Goal: Task Accomplishment & Management: Manage account settings

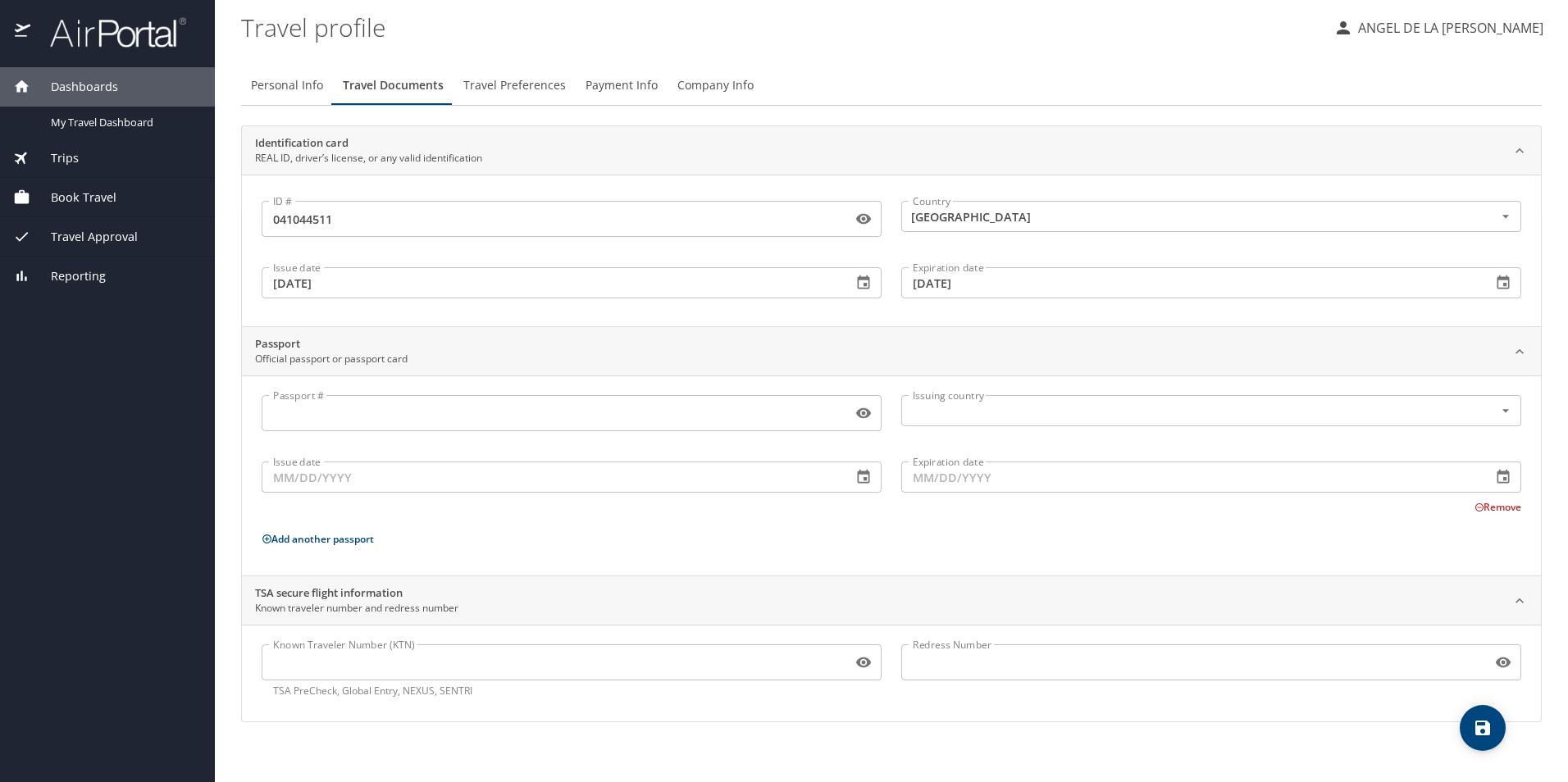
click at [369, 415] on input "Passport #" at bounding box center [554, 414] width 584 height 31
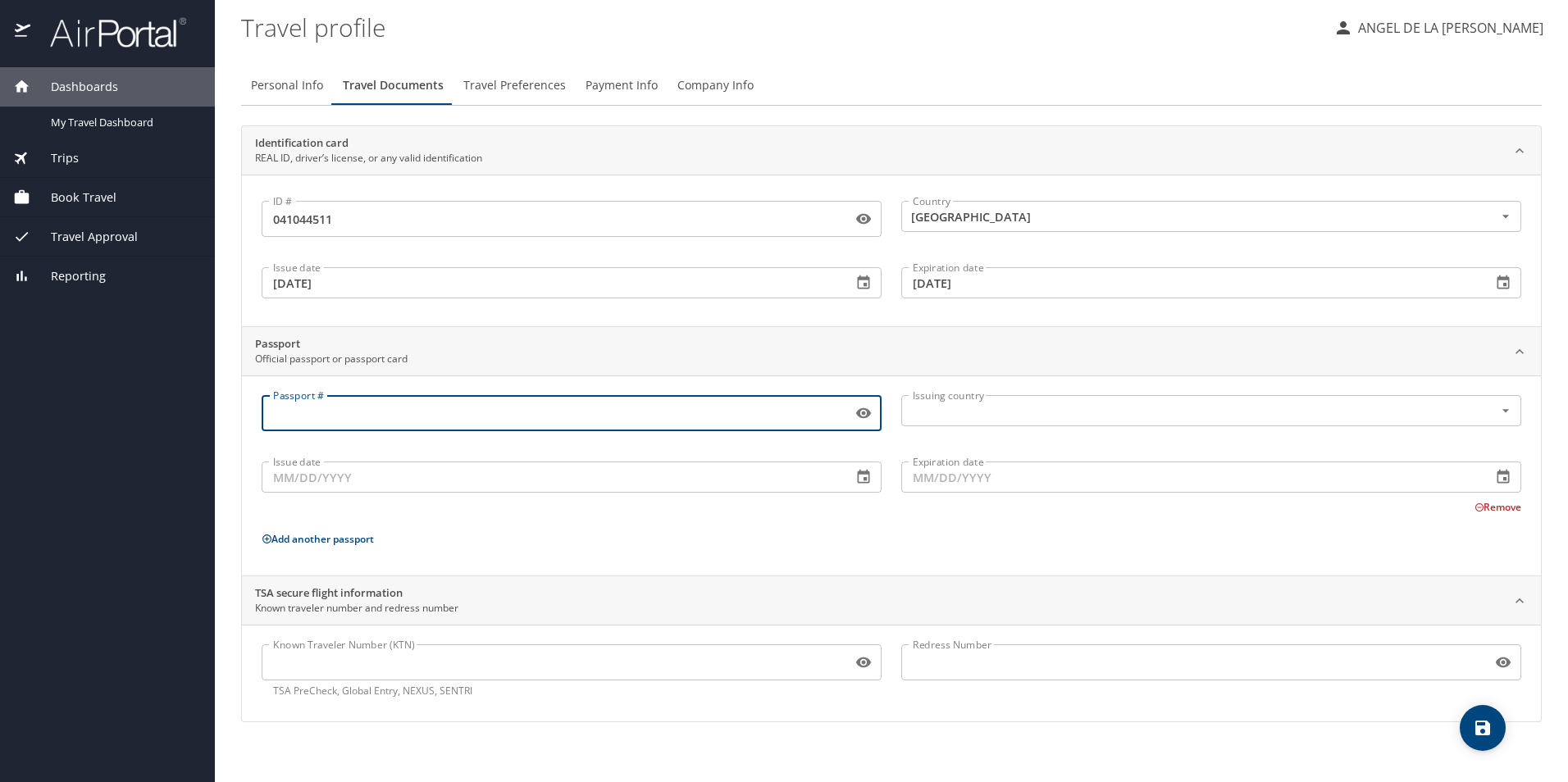
type input "n"
click at [1504, 414] on icon "Open" at bounding box center [1505, 411] width 17 height 17
type input "N10684728"
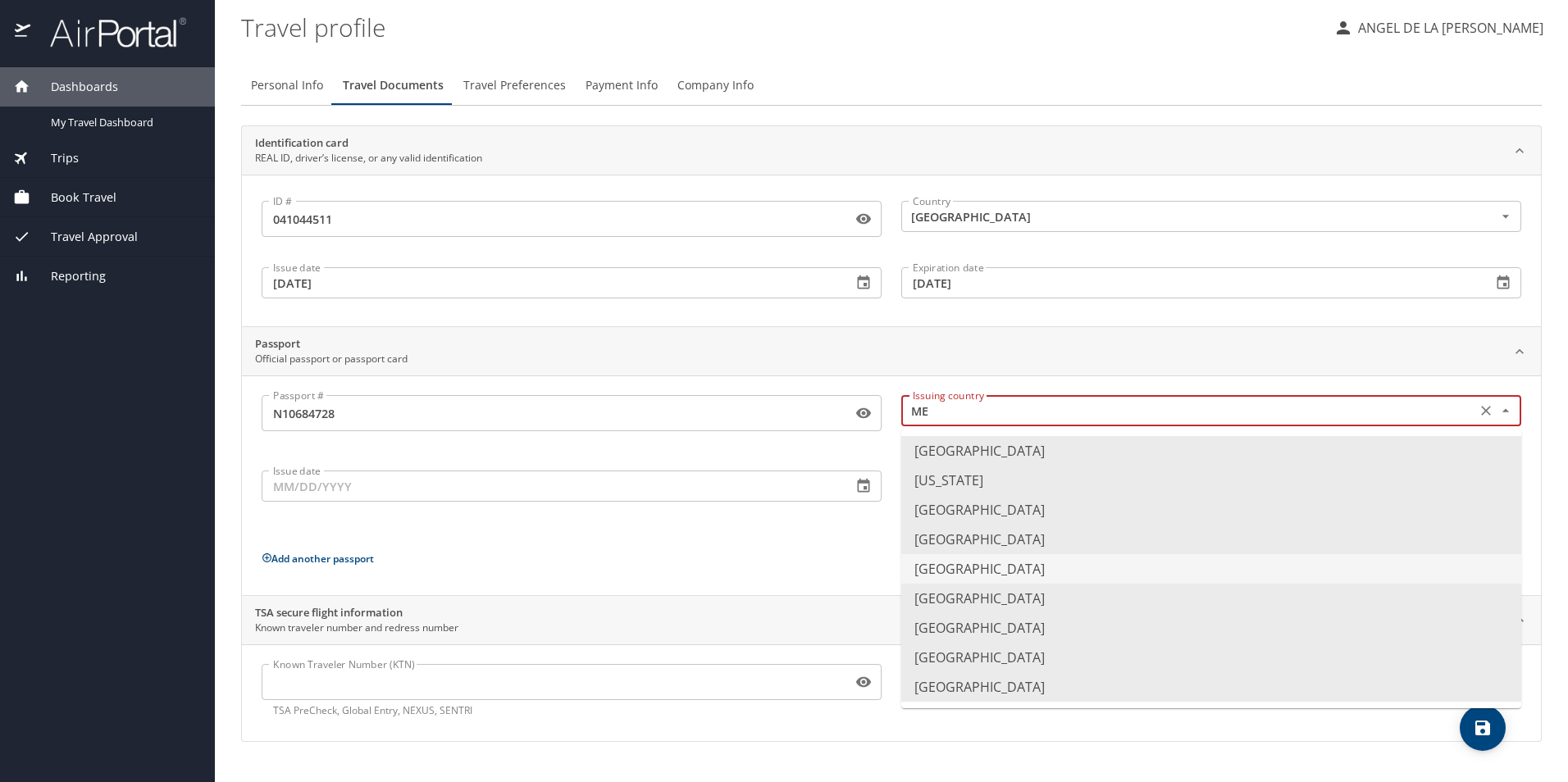
click at [940, 574] on li "Mexico" at bounding box center [1210, 569] width 619 height 29
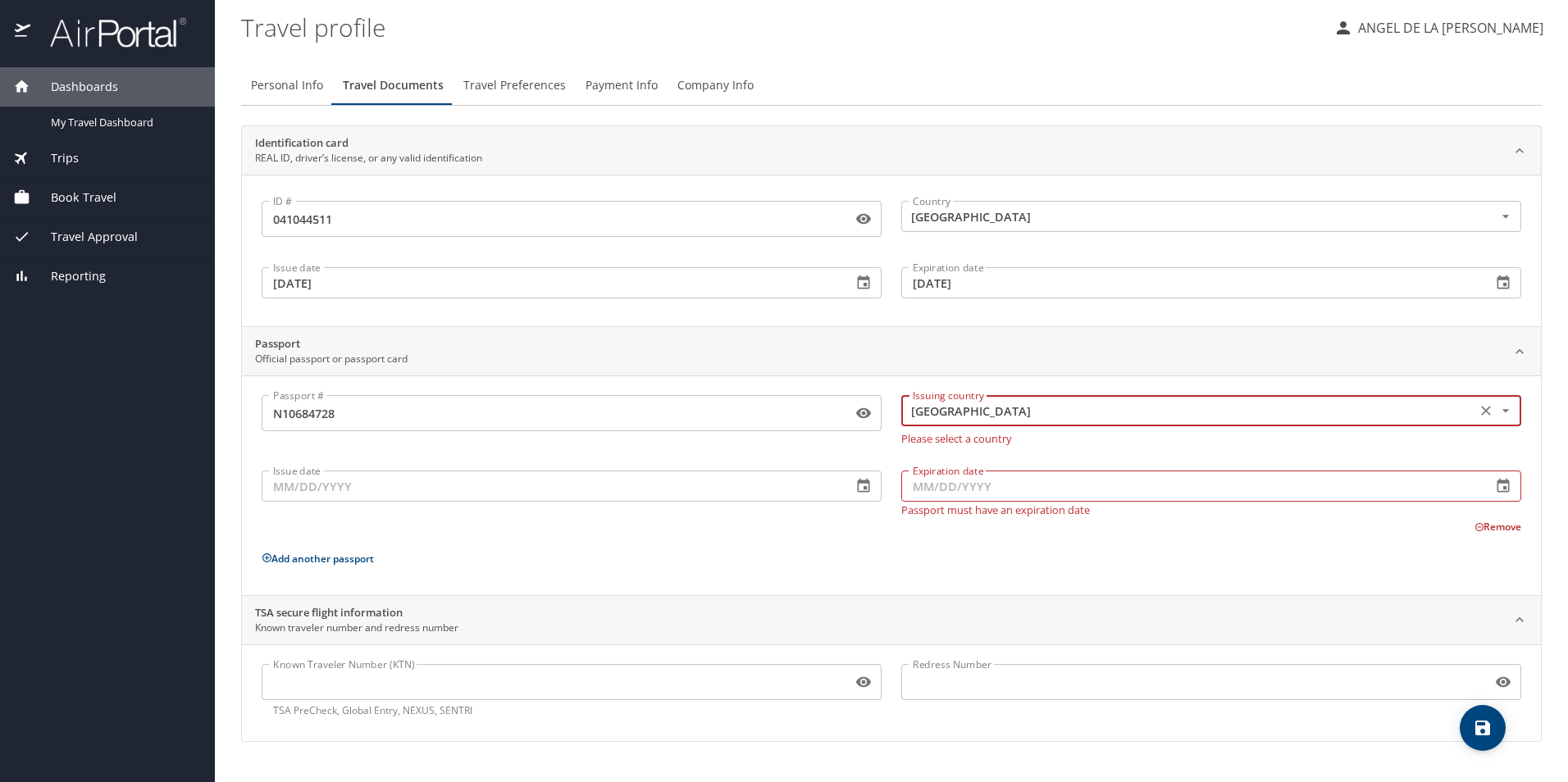
type input "Mexico"
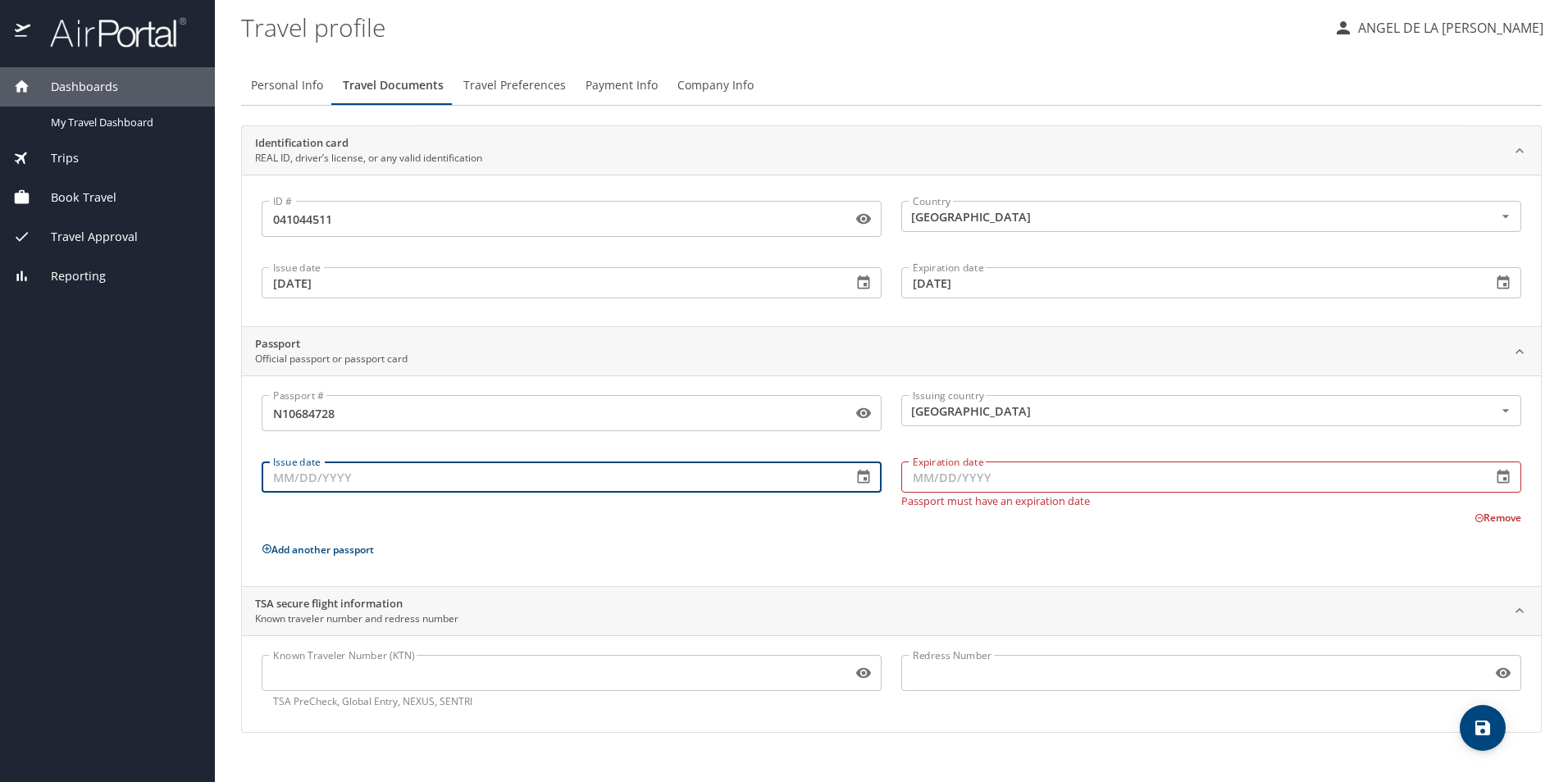
click at [354, 491] on input "Issue date" at bounding box center [550, 477] width 577 height 31
type input "12/14/2023"
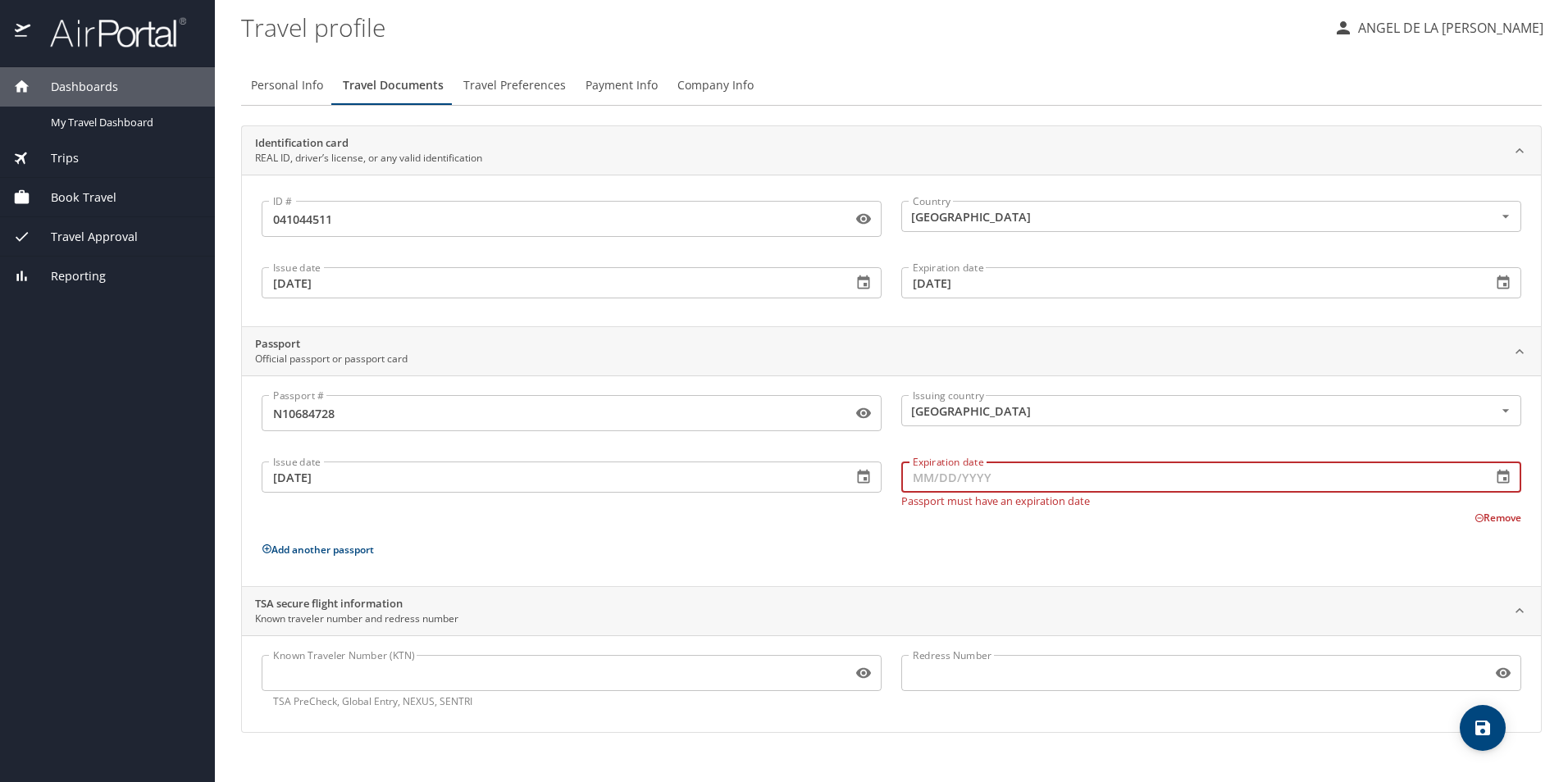
click at [924, 480] on input "Expiration date" at bounding box center [1189, 477] width 577 height 31
type input "12/14/2023"
click at [909, 539] on p "Add another passport" at bounding box center [891, 549] width 1259 height 21
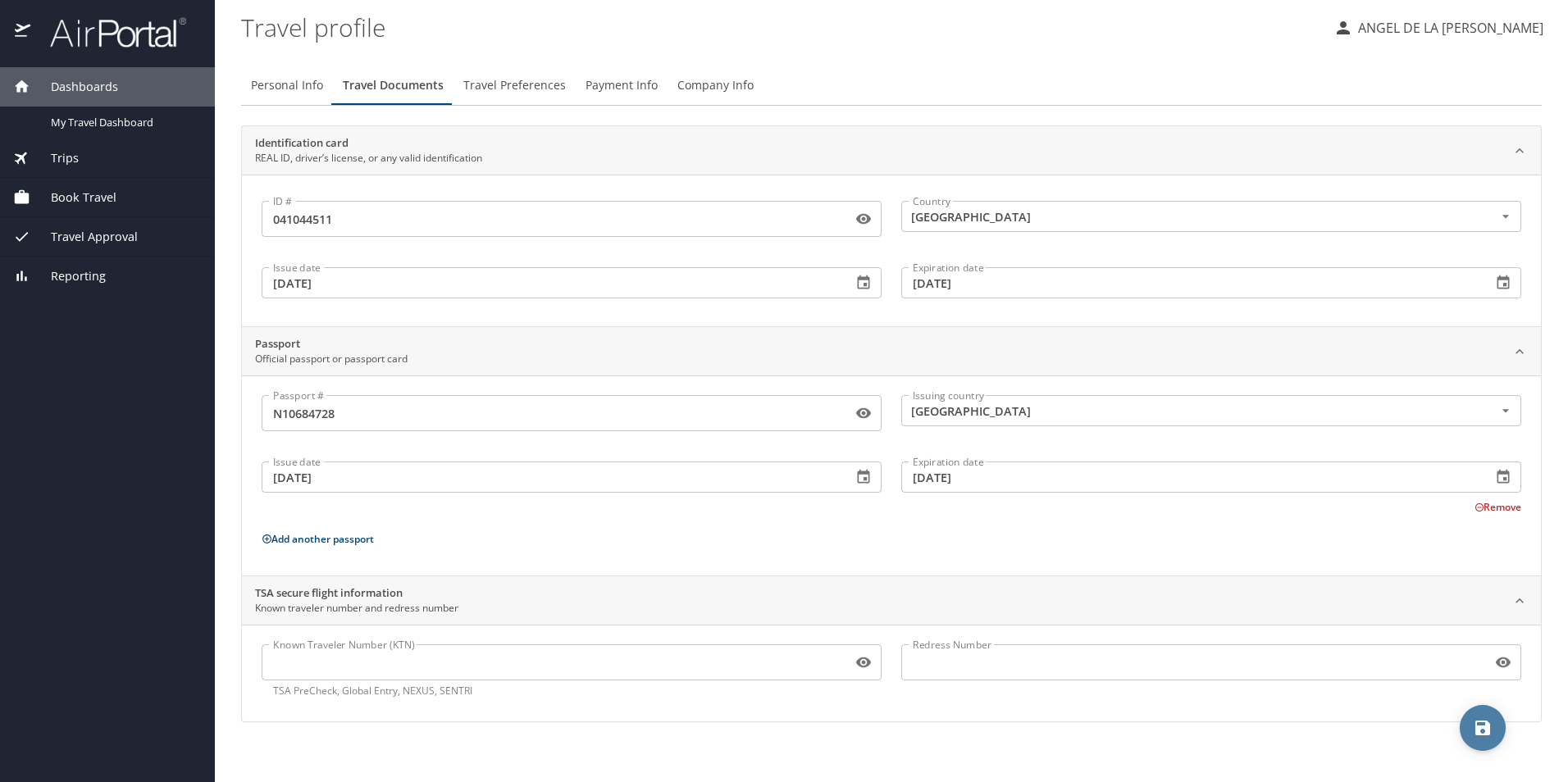
click at [1482, 734] on icon "save" at bounding box center [1482, 727] width 15 height 15
click at [294, 85] on span "Personal Info" at bounding box center [287, 85] width 73 height 21
select select "MX"
select select "US"
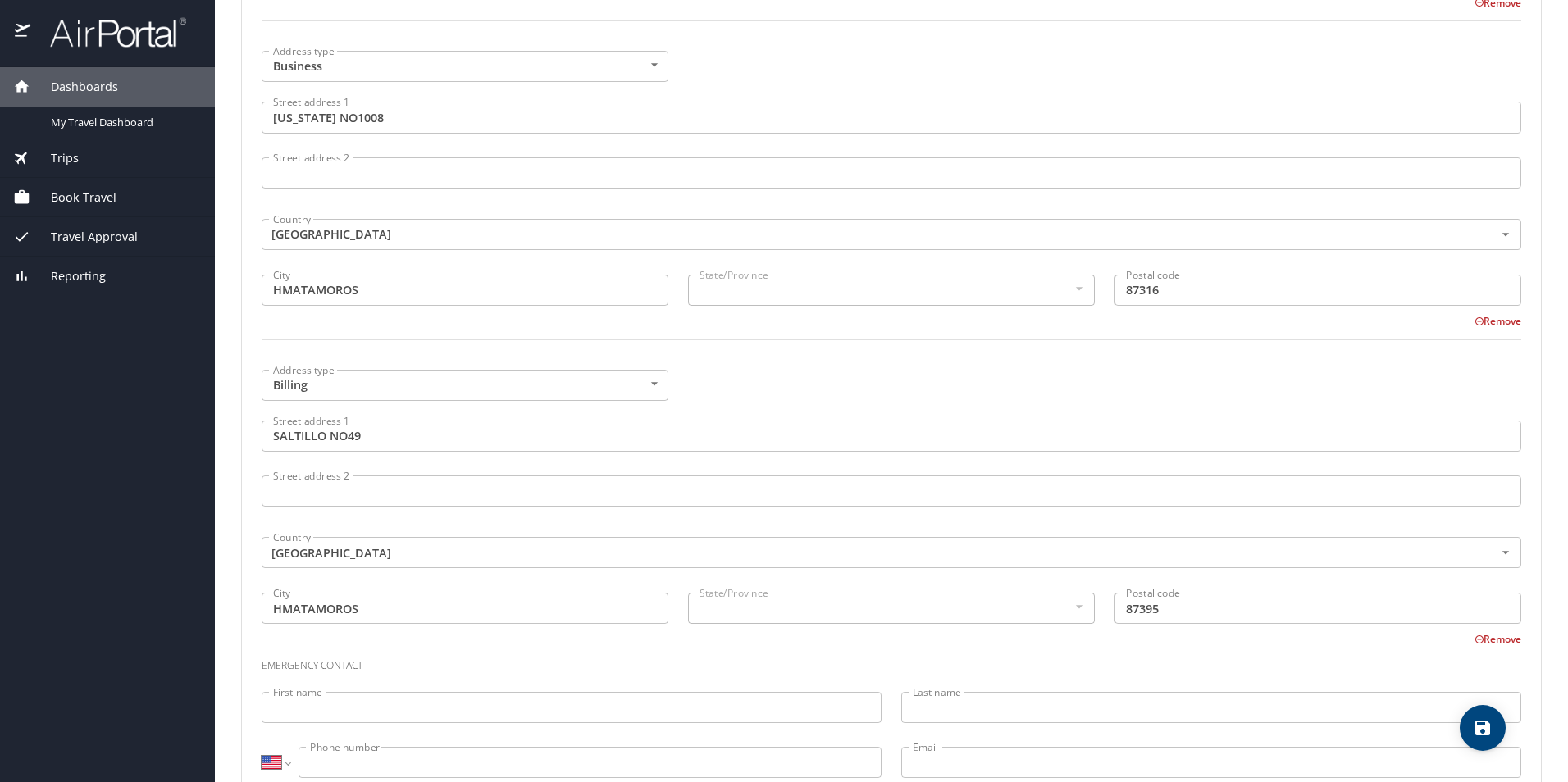
scroll to position [983, 0]
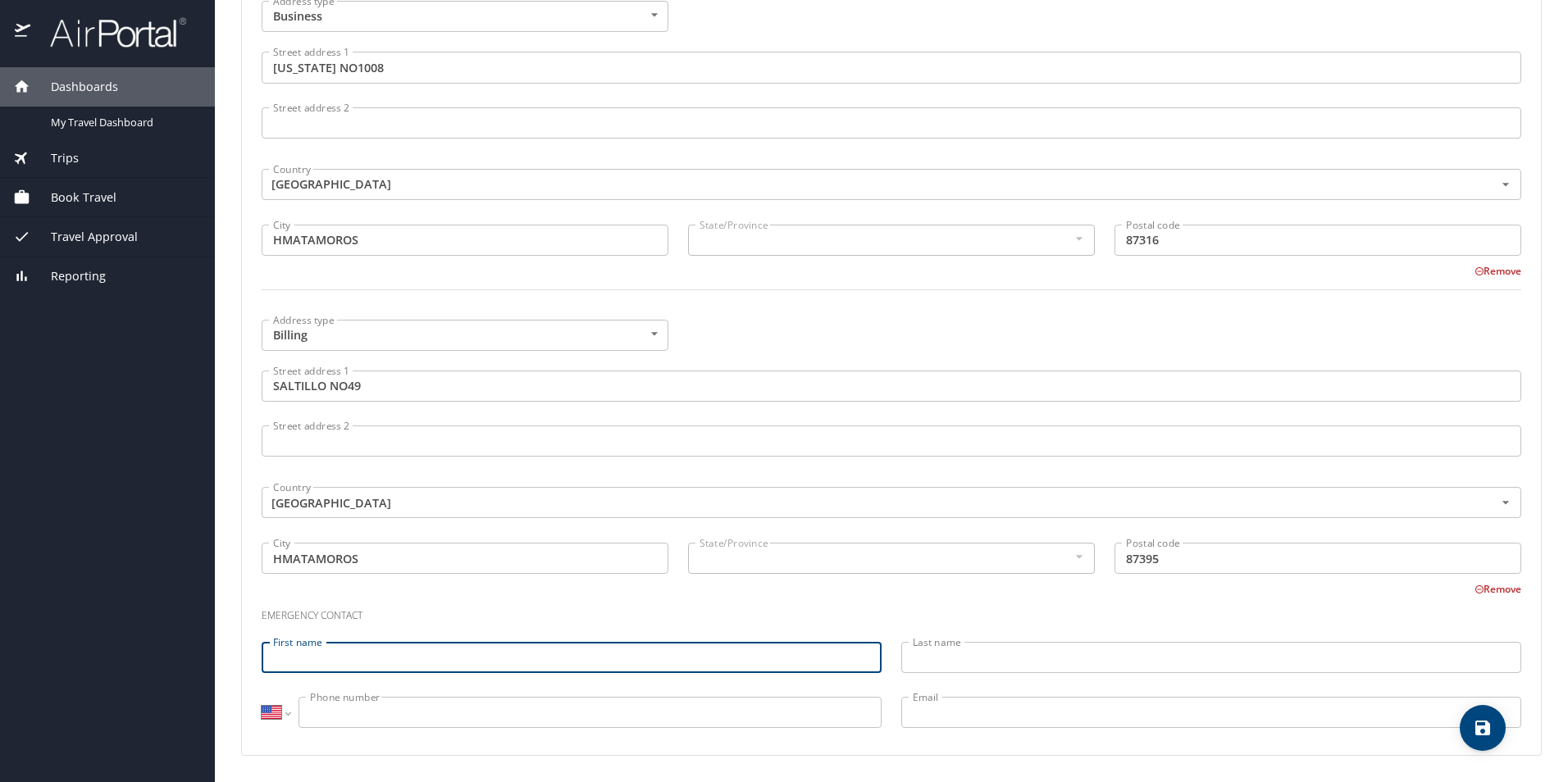
click at [421, 660] on input "First name" at bounding box center [571, 658] width 619 height 31
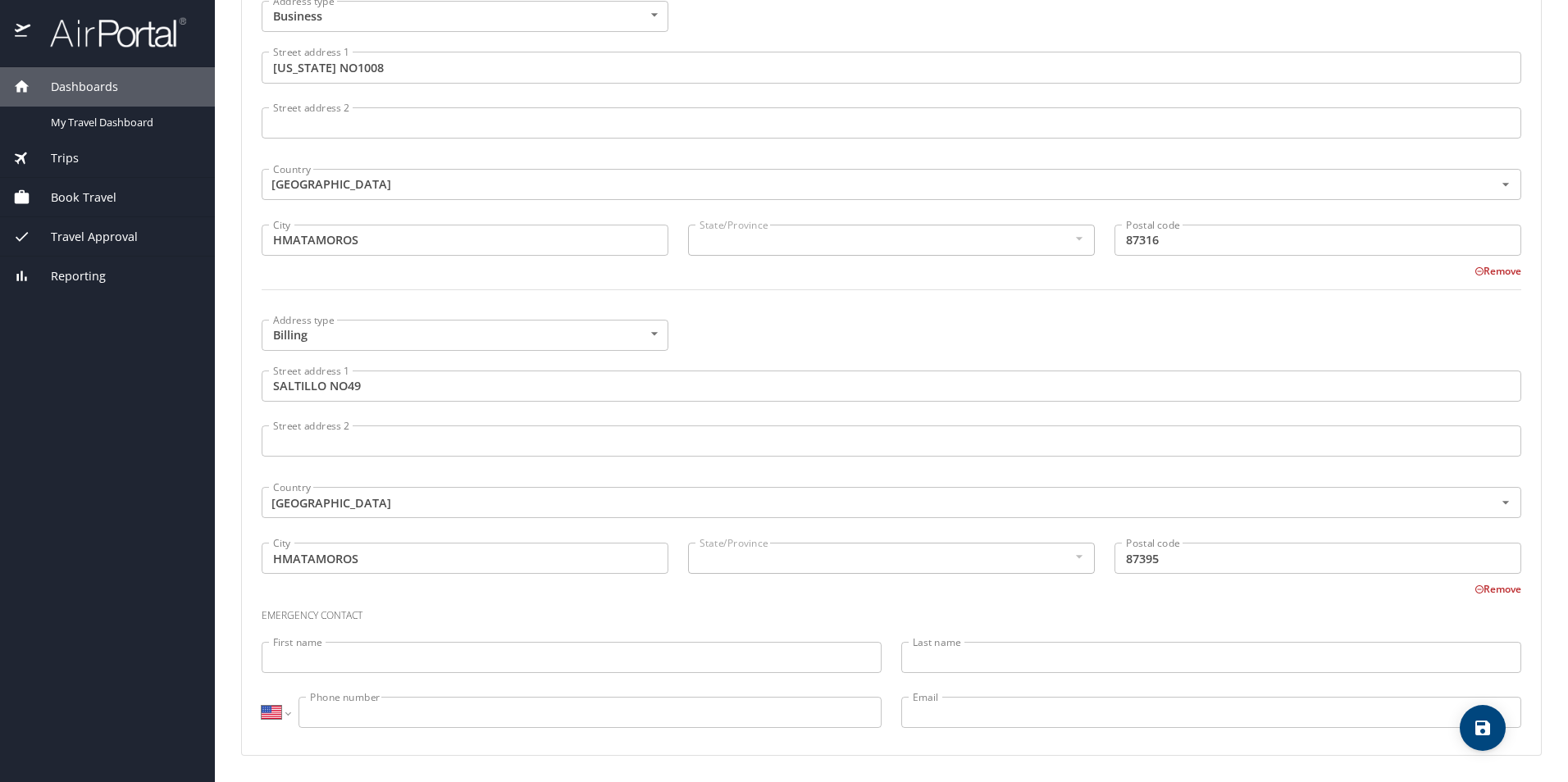
click at [1072, 561] on div at bounding box center [1078, 557] width 18 height 20
click at [465, 560] on input "HMATAMOROS" at bounding box center [465, 559] width 407 height 31
click at [349, 659] on input "First name" at bounding box center [571, 658] width 619 height 31
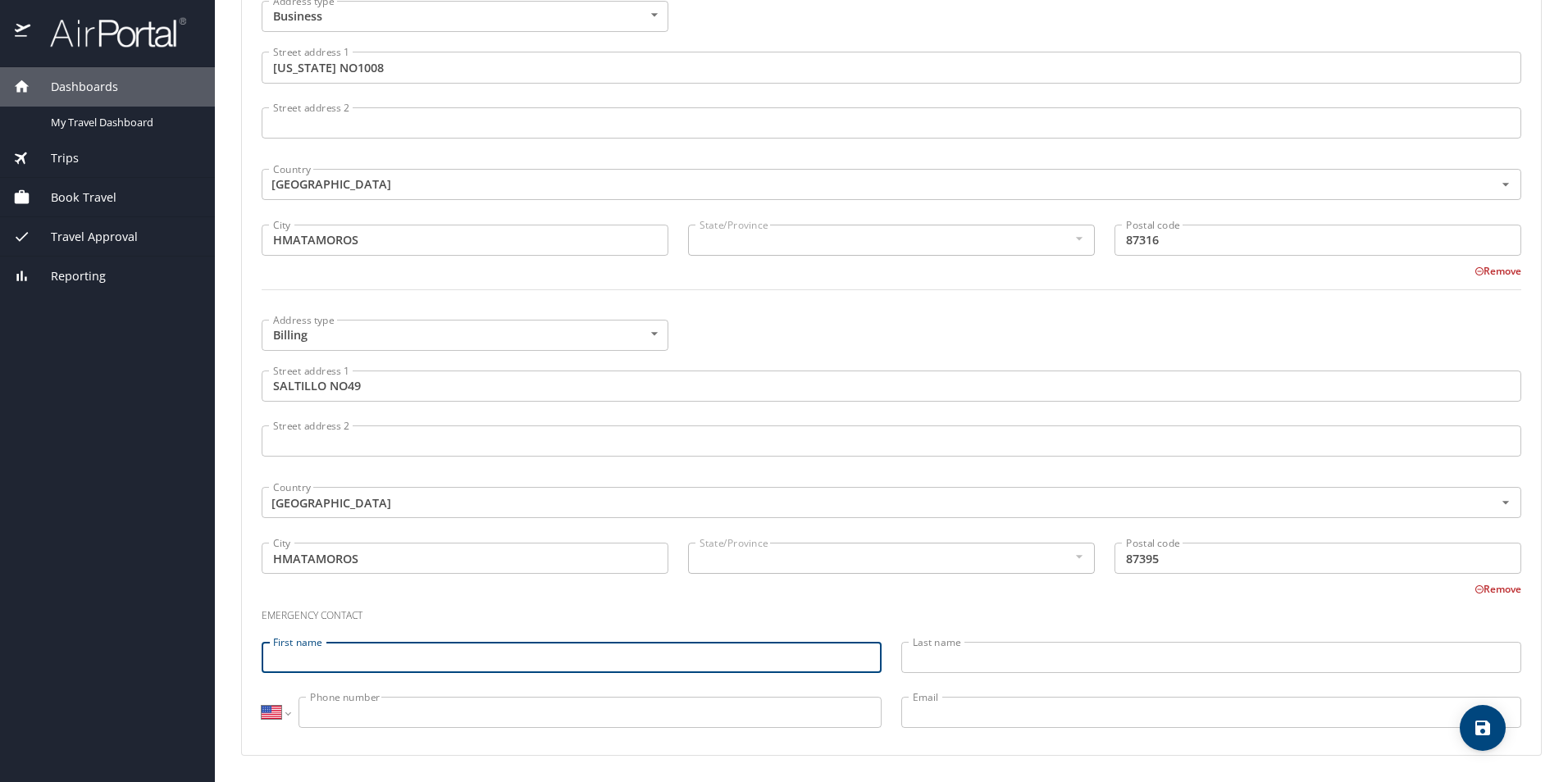
click at [286, 658] on input "First name" at bounding box center [571, 658] width 619 height 31
click at [978, 663] on input "Last name" at bounding box center [1210, 658] width 619 height 31
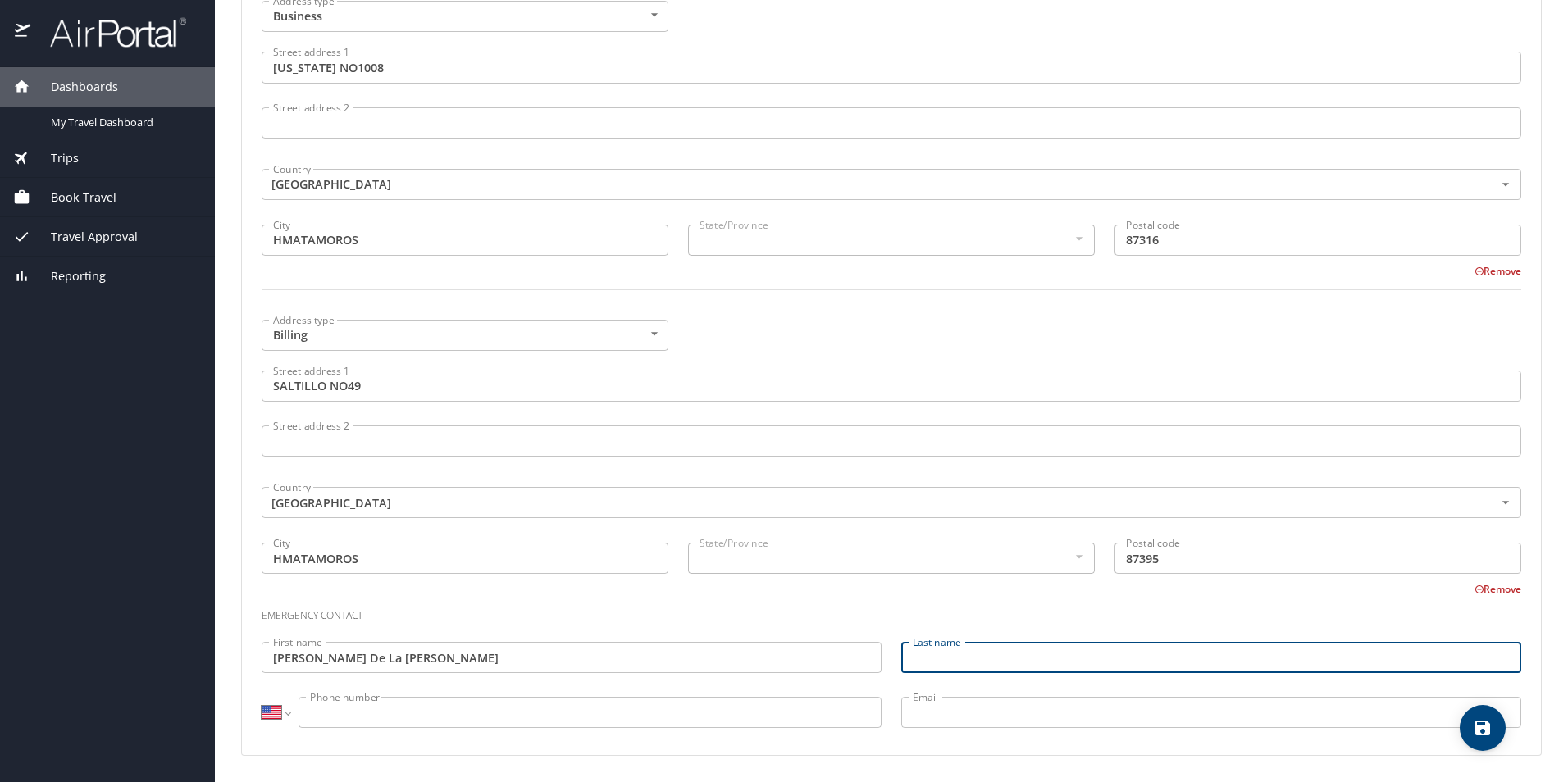
click at [387, 663] on input "Maria De La Rosa" at bounding box center [571, 658] width 619 height 31
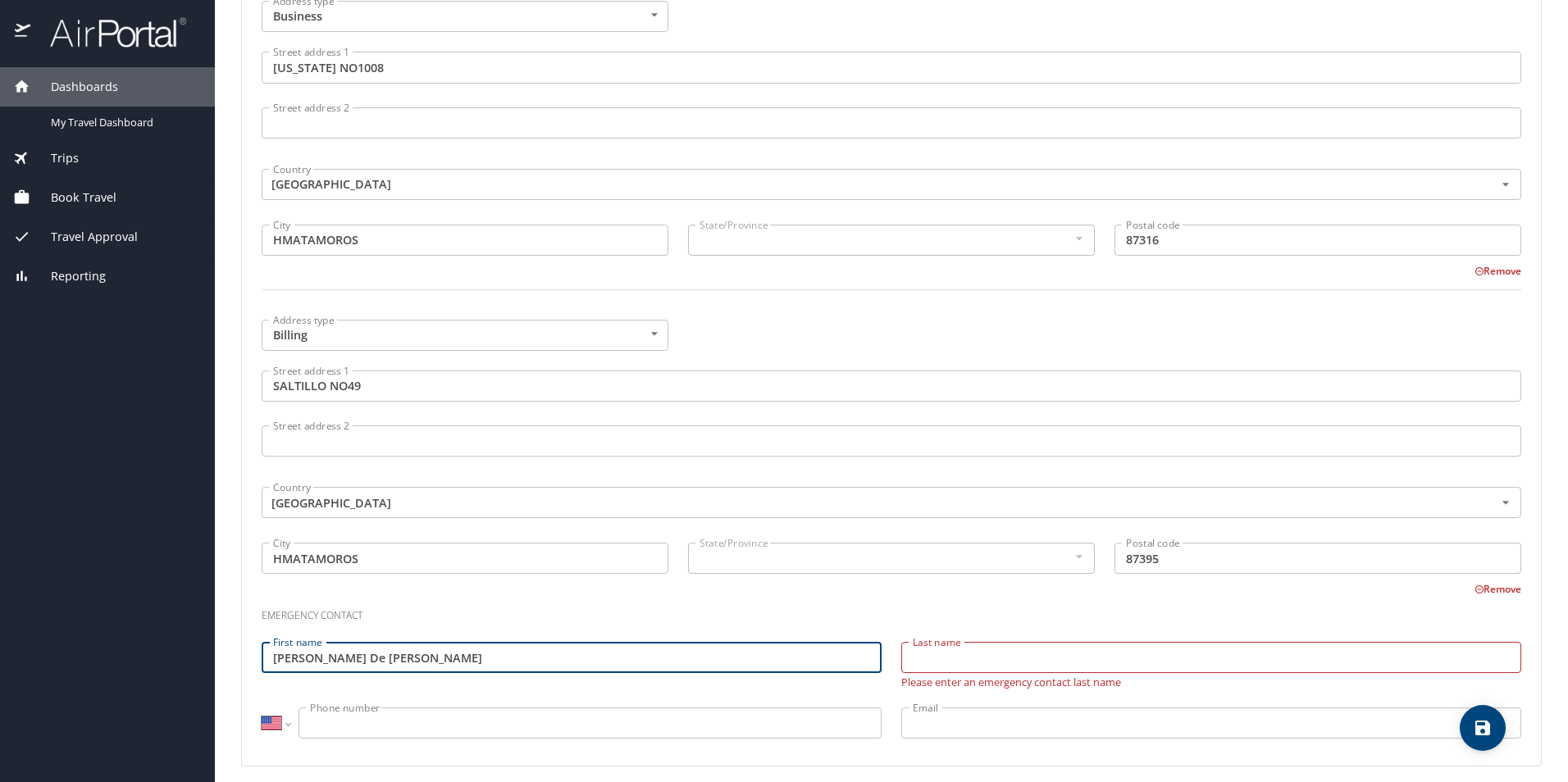
type input "Maria De Jesus"
click at [936, 666] on input "Last name" at bounding box center [1210, 658] width 619 height 31
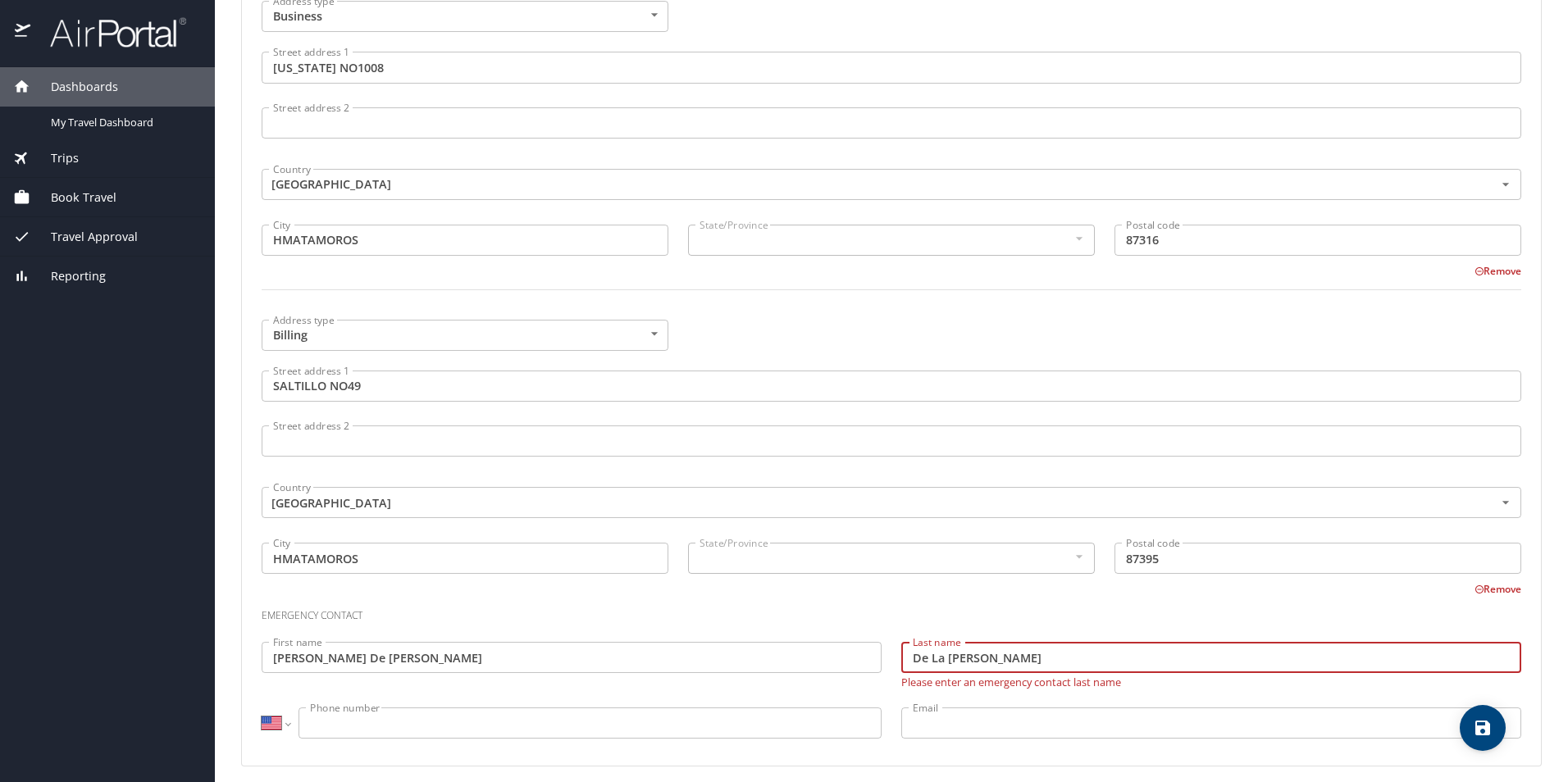
type input "De La Rosa"
click at [402, 720] on input "Phone number" at bounding box center [590, 723] width 583 height 31
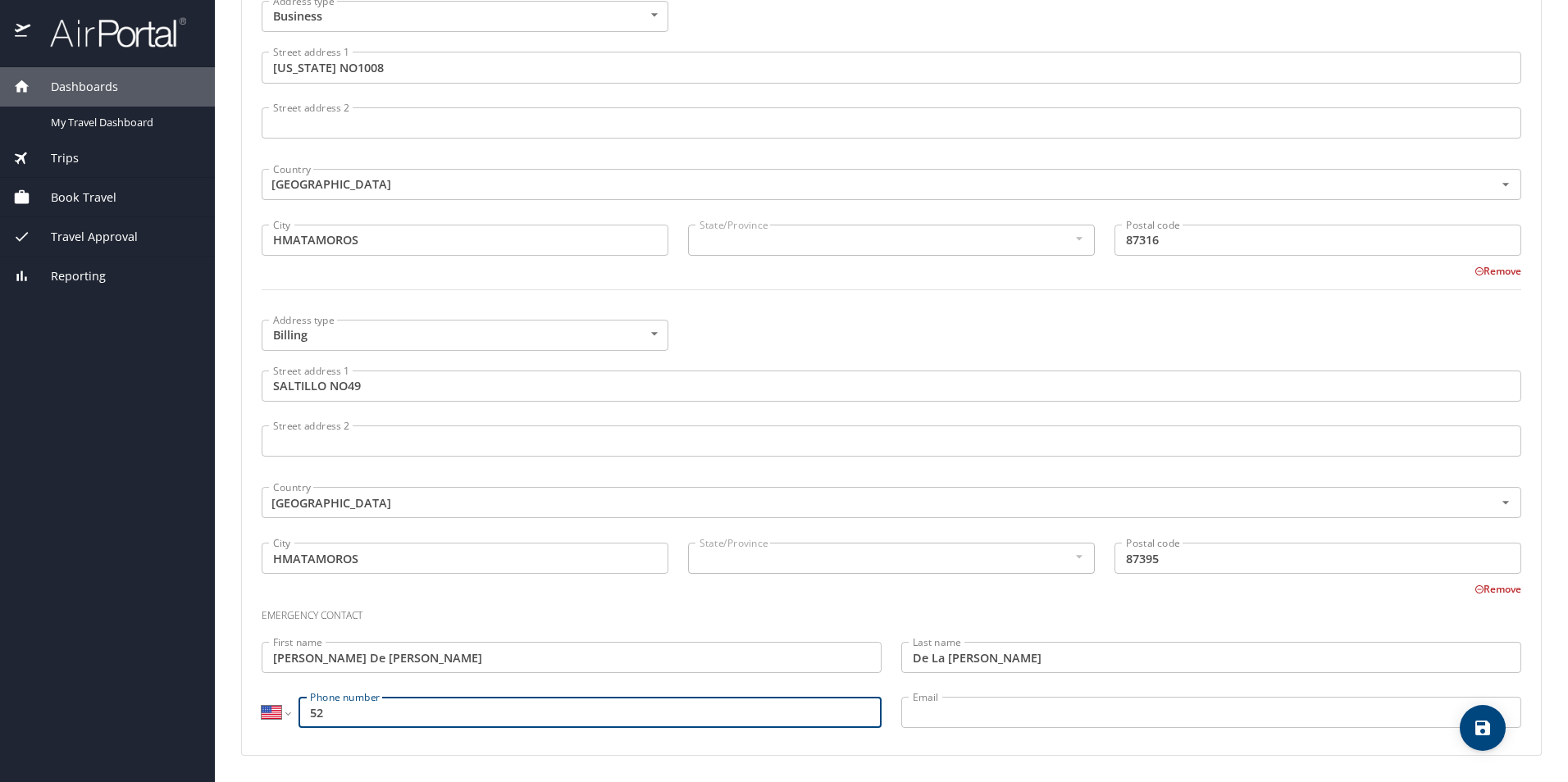
type input "5"
click at [1478, 728] on icon "save" at bounding box center [1482, 727] width 15 height 15
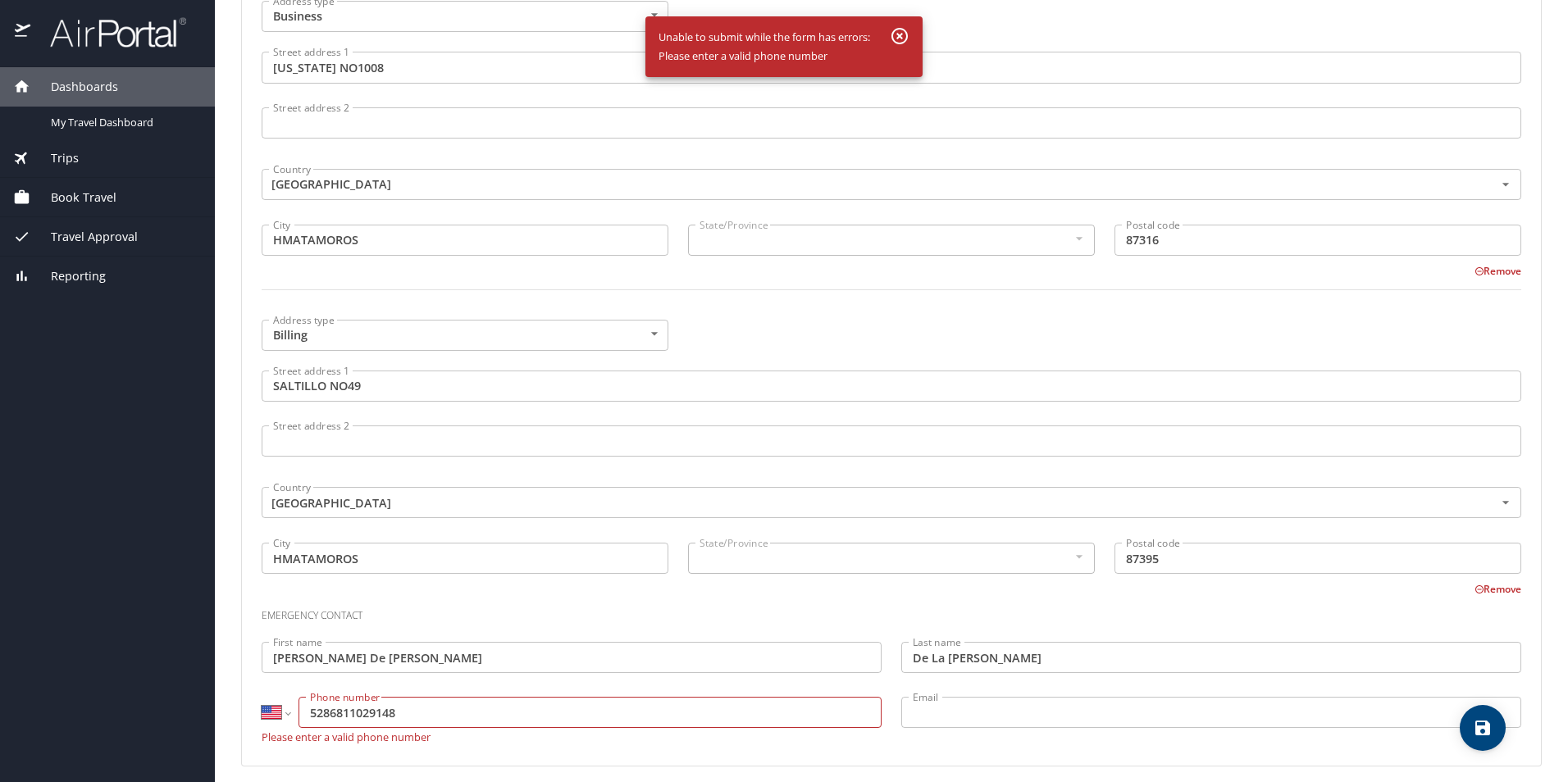
click at [415, 713] on input "5286811029148" at bounding box center [590, 712] width 583 height 31
type input "5"
type input "1"
click at [994, 658] on input "De La Rosa" at bounding box center [1210, 658] width 619 height 31
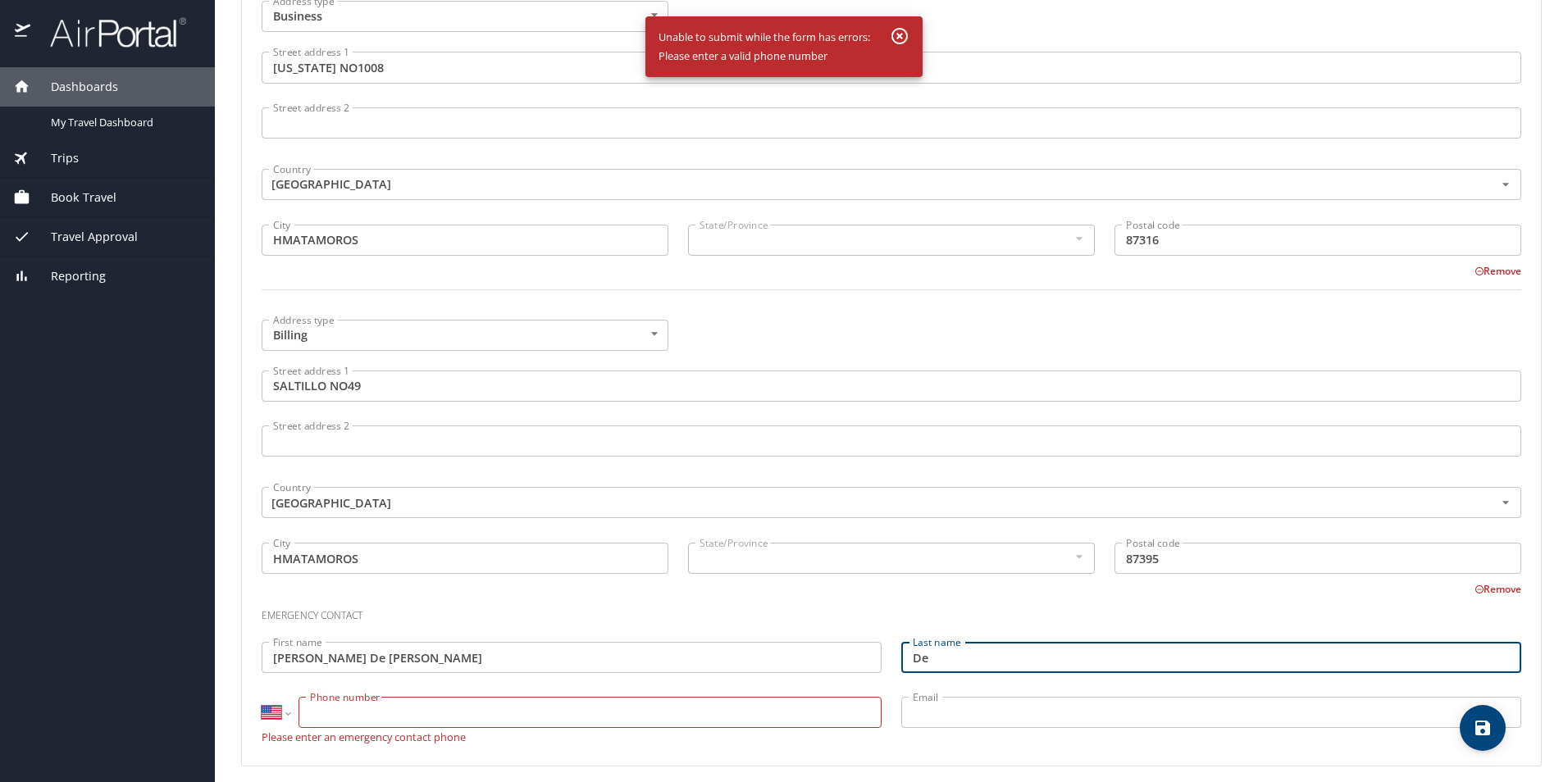
type input "D"
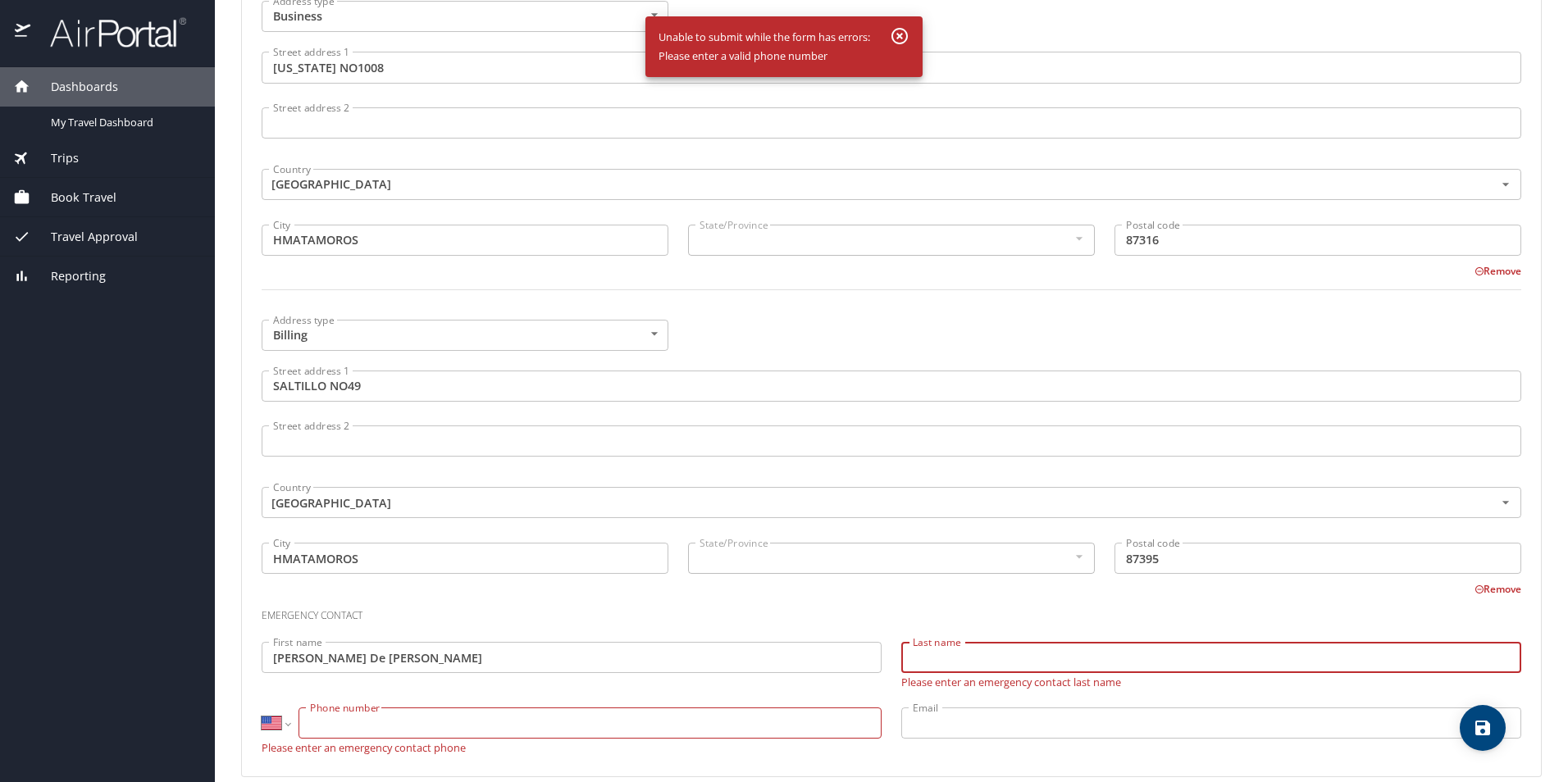
click at [376, 650] on input "Maria De Jesus" at bounding box center [571, 658] width 619 height 31
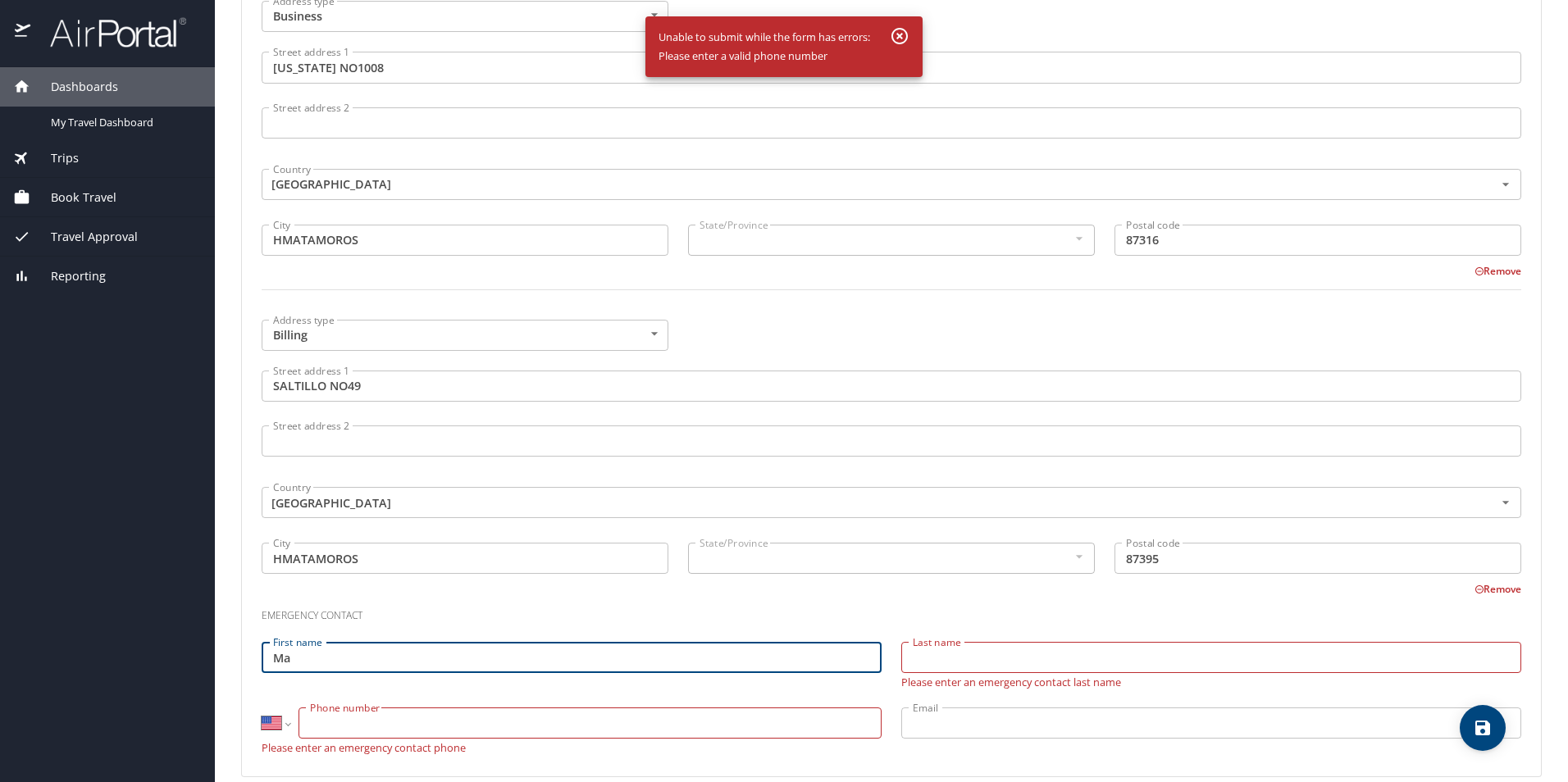
type input "M"
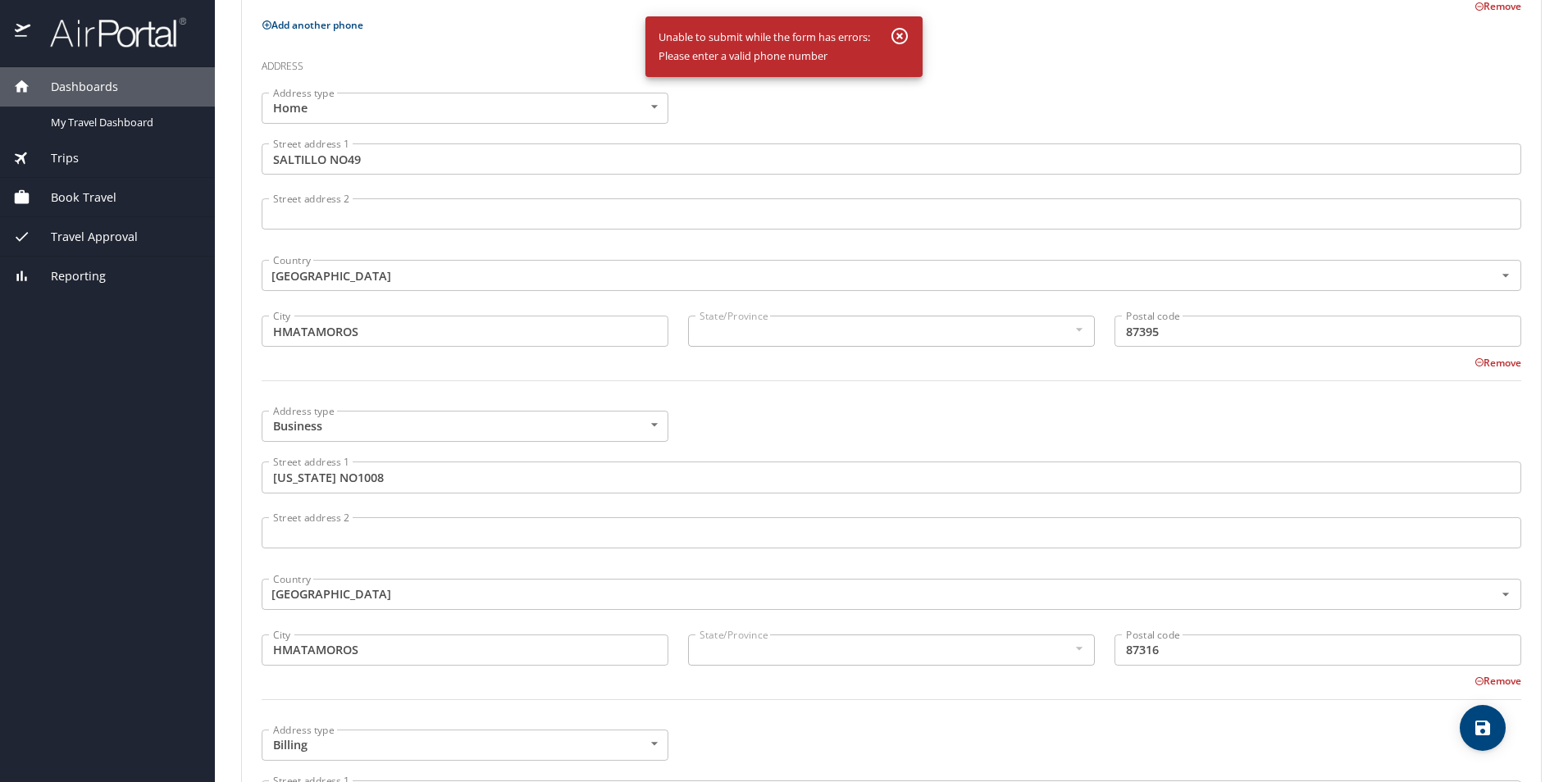
scroll to position [737, 0]
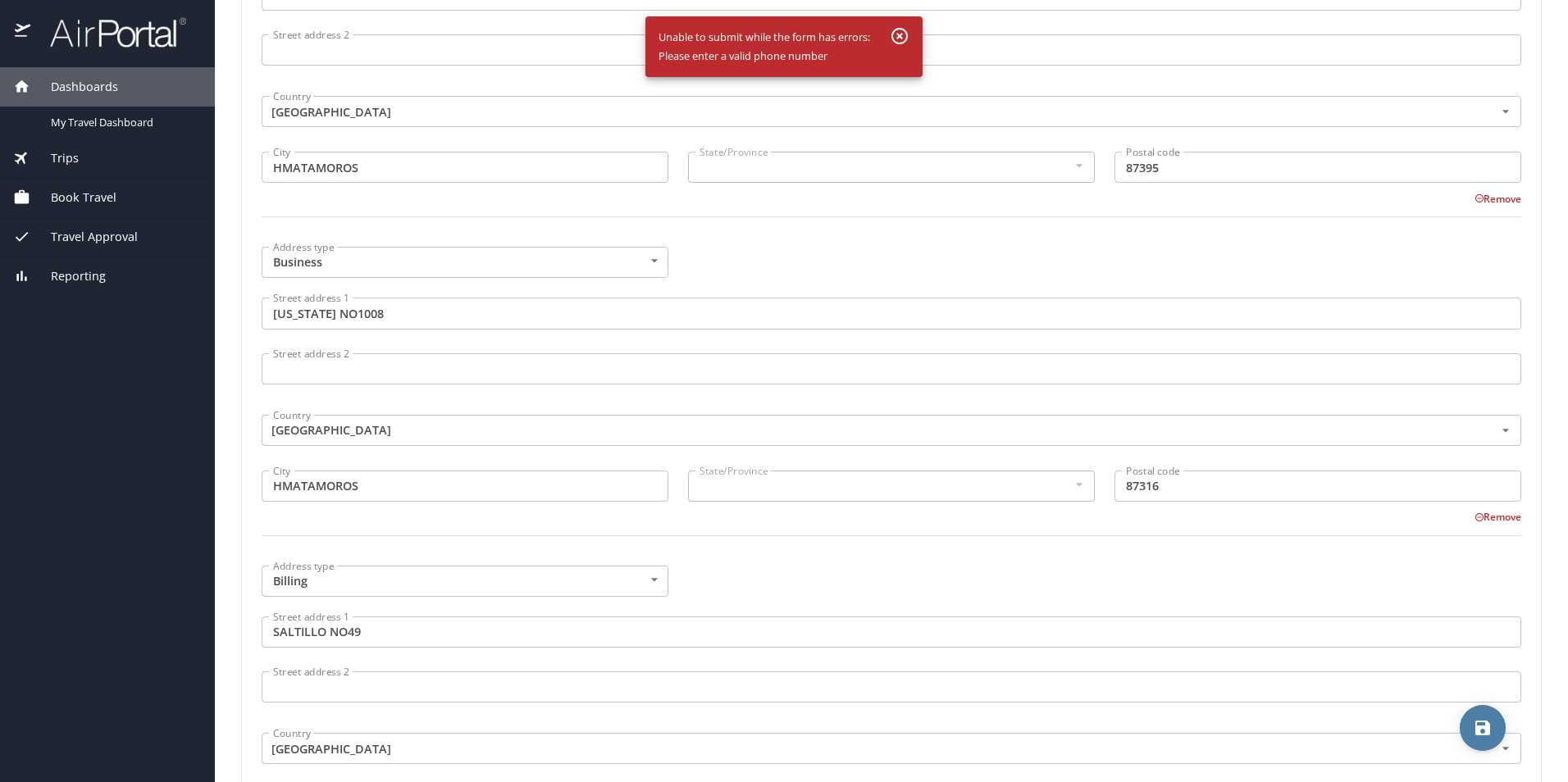
click at [1486, 732] on icon "save" at bounding box center [1482, 727] width 15 height 15
select select "MX"
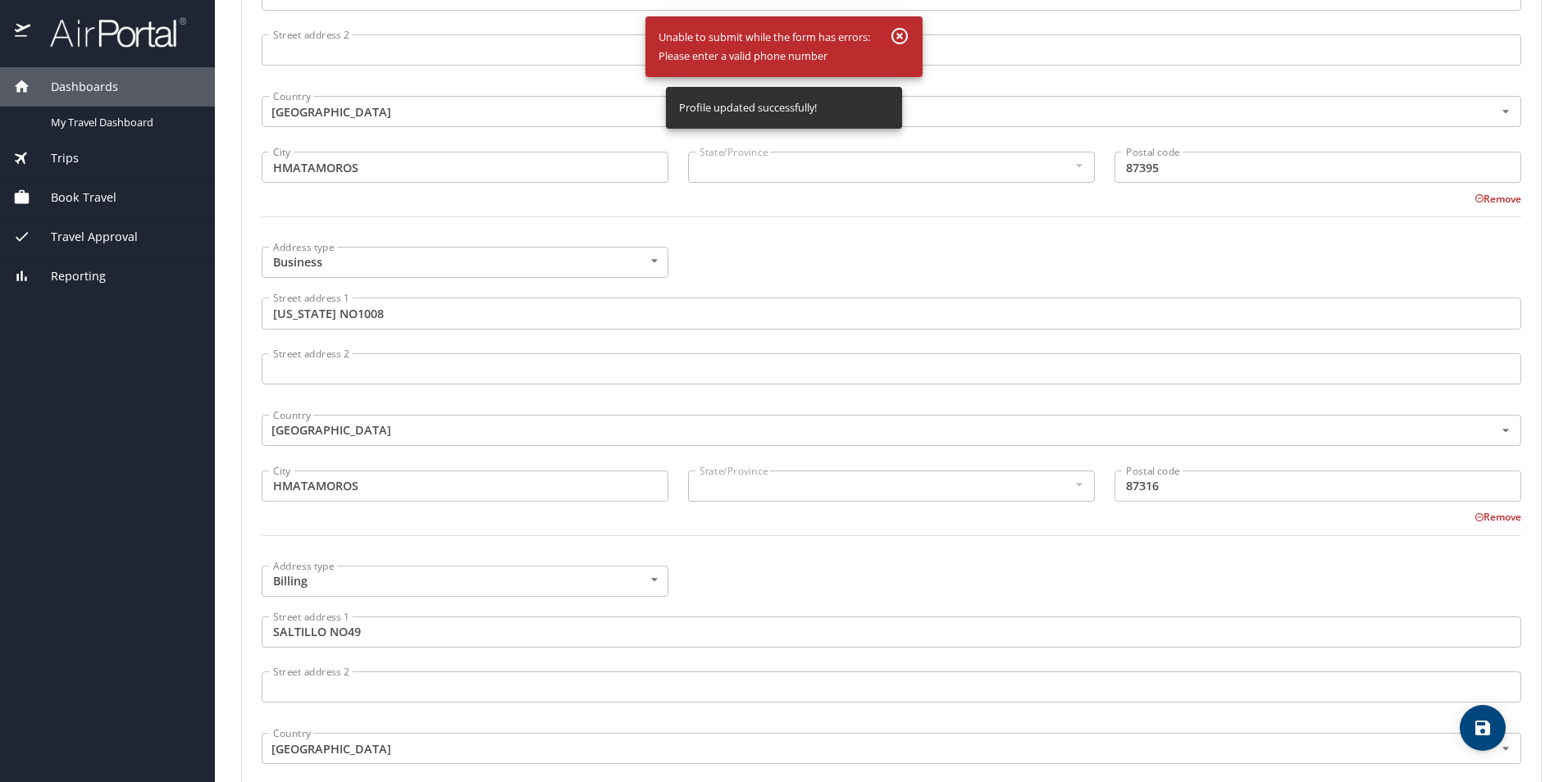
select select "MX"
click at [898, 34] on icon "button" at bounding box center [899, 35] width 17 height 17
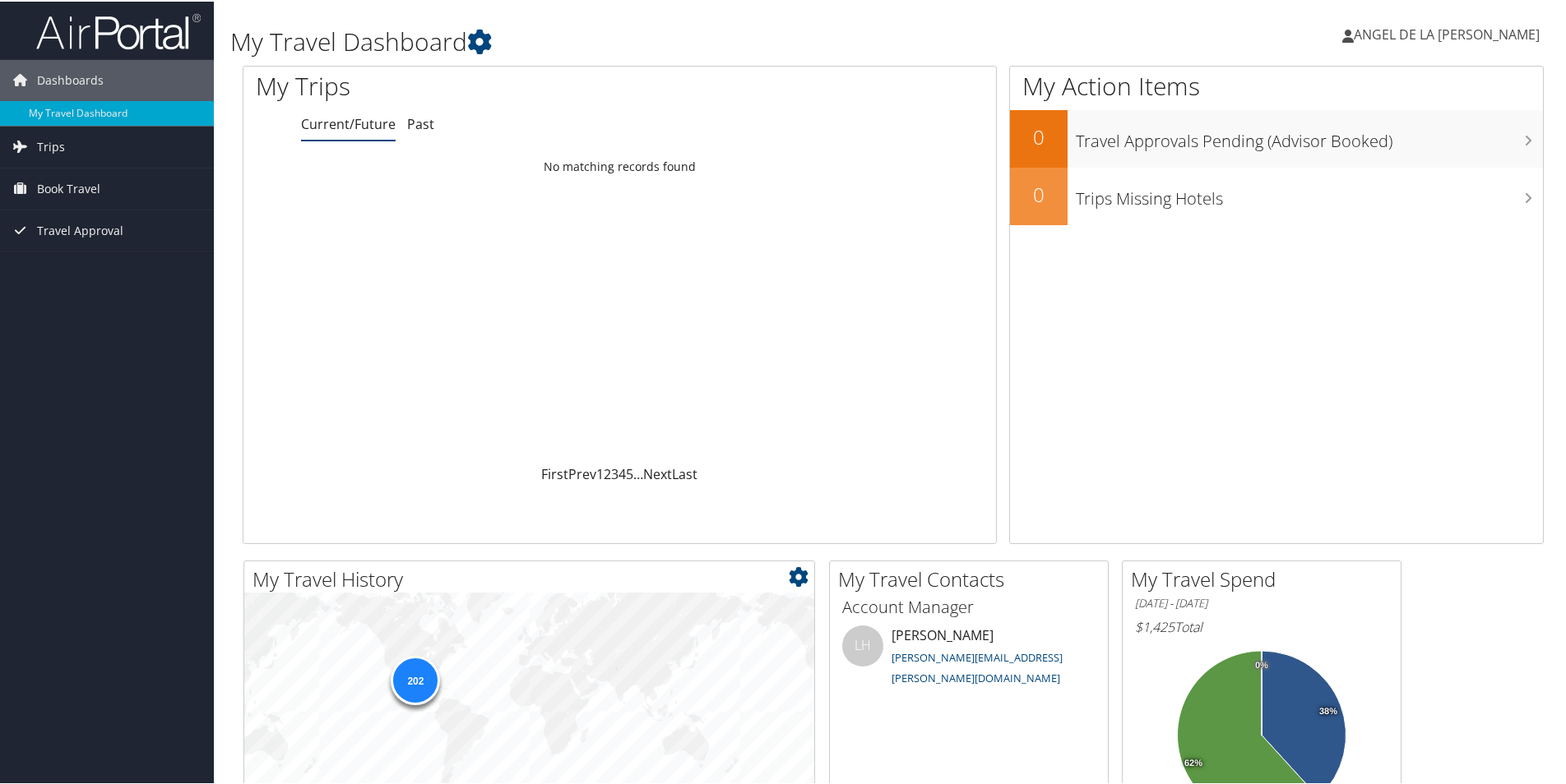
scroll to position [164, 0]
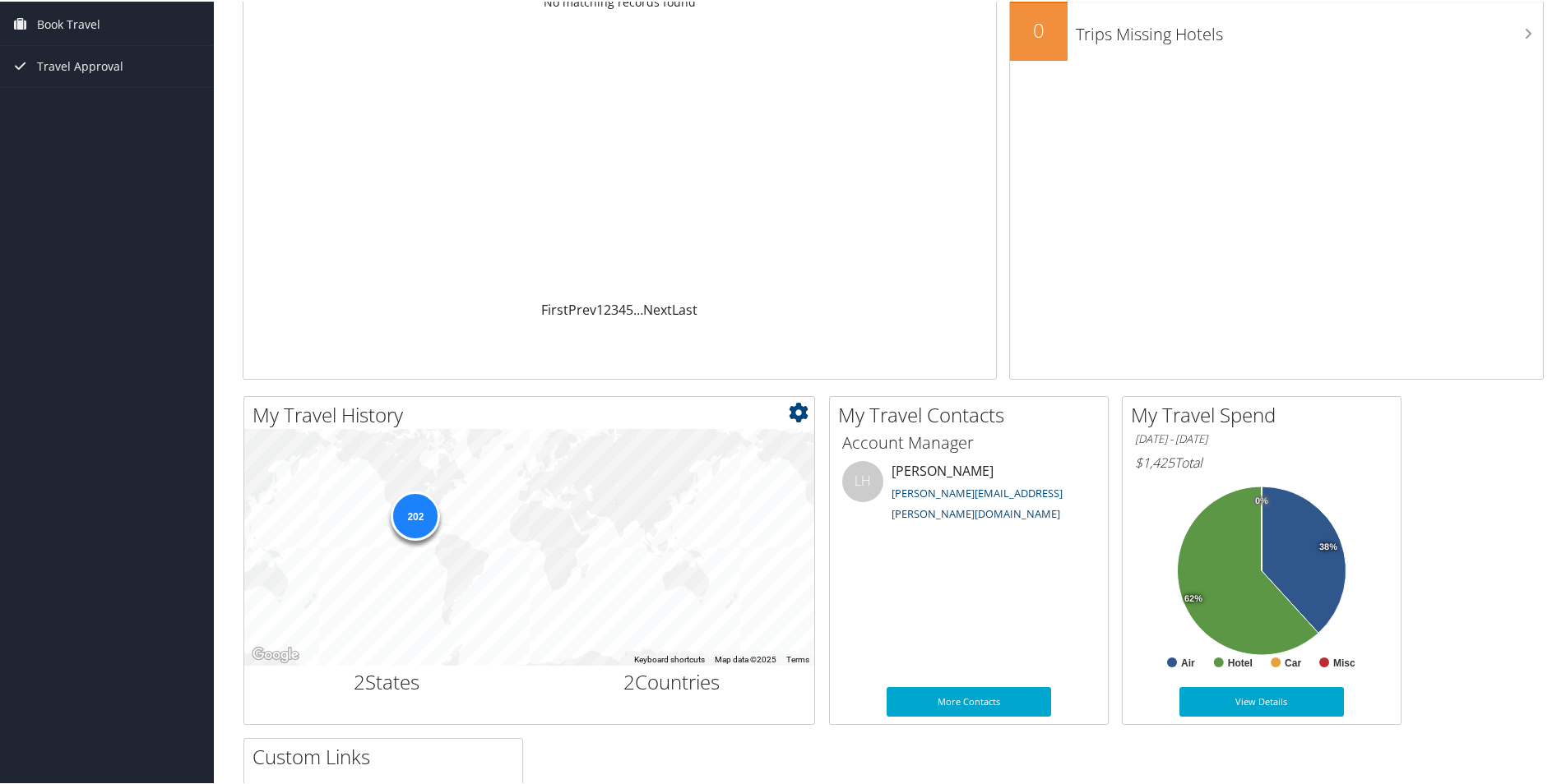
click at [416, 514] on div "202" at bounding box center [415, 515] width 49 height 49
